Goal: Task Accomplishment & Management: Manage account settings

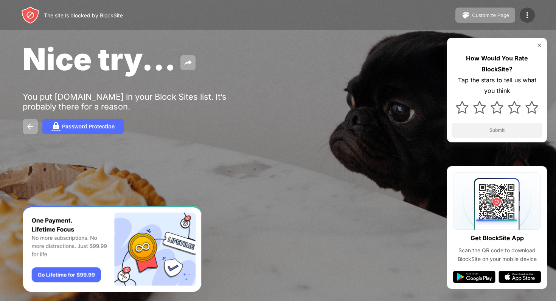
click at [531, 14] on img at bounding box center [526, 15] width 9 height 9
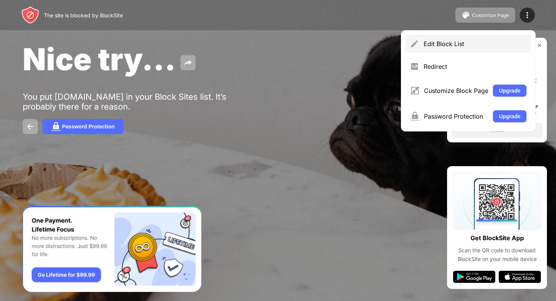
click at [482, 41] on div "Edit Block List" at bounding box center [474, 44] width 103 height 8
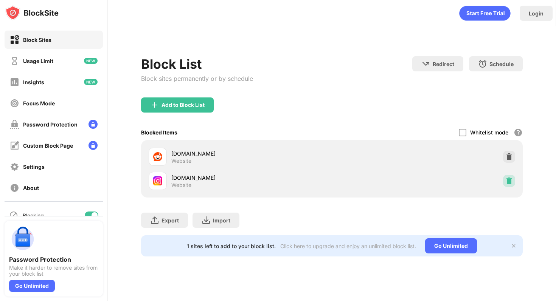
click at [511, 175] on div at bounding box center [509, 181] width 12 height 12
